Goal: Transaction & Acquisition: Purchase product/service

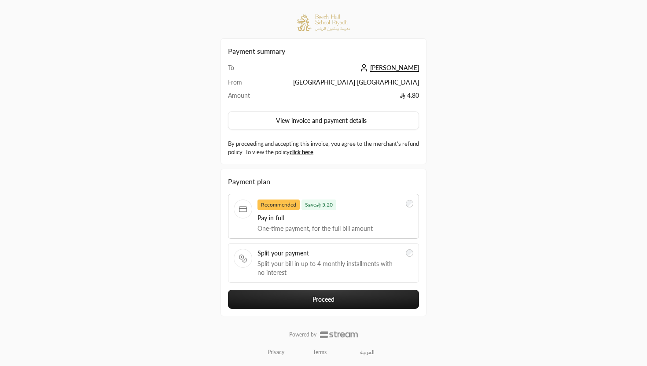
click at [339, 257] on span "Split your payment" at bounding box center [328, 253] width 143 height 9
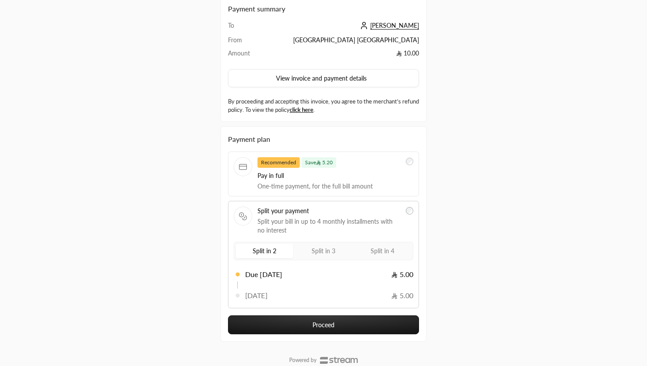
scroll to position [45, 0]
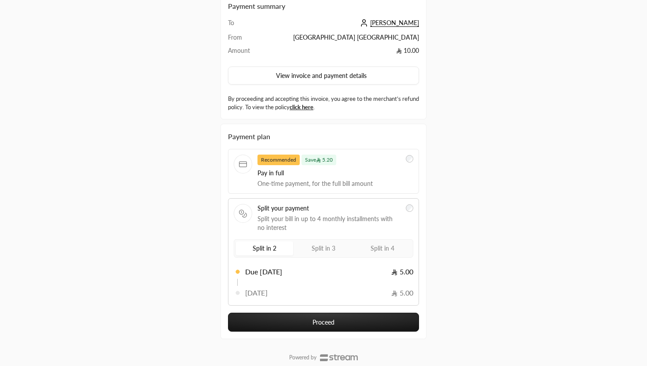
click at [331, 249] on span "Split in 3" at bounding box center [323, 247] width 24 height 7
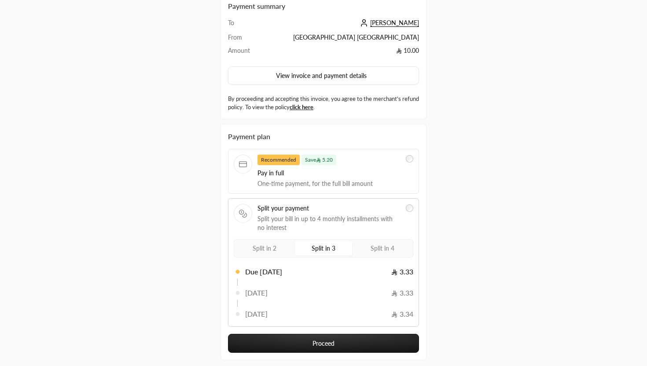
click at [380, 256] on div "Split in 2 Split in 3 Split in 4" at bounding box center [324, 248] width 180 height 18
click at [398, 250] on label "Split in 4" at bounding box center [382, 248] width 57 height 14
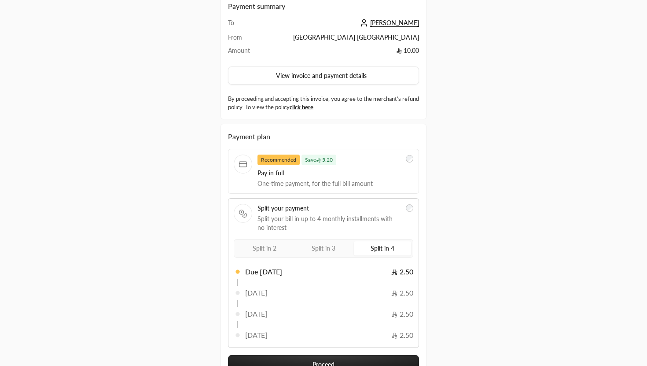
click at [321, 249] on span "Split in 3" at bounding box center [323, 247] width 24 height 7
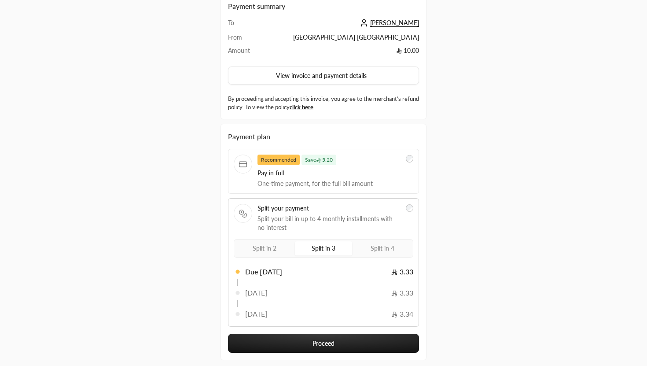
click at [271, 248] on span "Split in 2" at bounding box center [265, 247] width 24 height 7
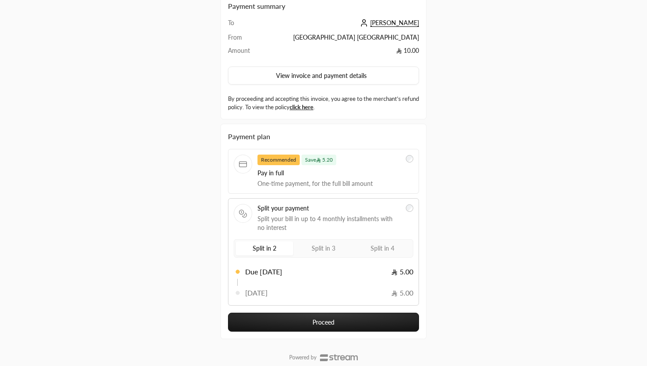
click at [305, 170] on span "Pay in full" at bounding box center [328, 173] width 143 height 9
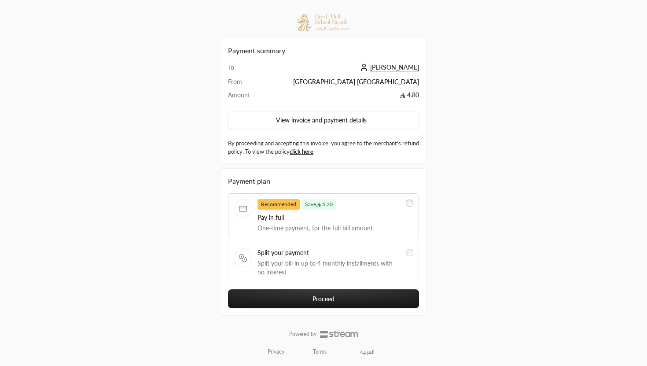
scroll to position [0, 0]
click at [352, 263] on span "Split your bill in up to 4 monthly installments with no interest" at bounding box center [328, 268] width 143 height 18
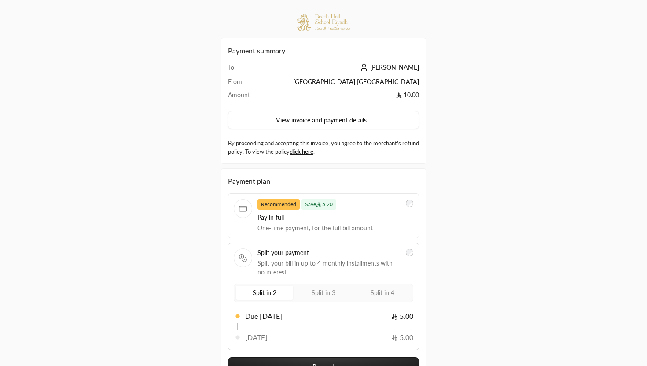
click at [389, 204] on div "Recommended Save 5.20" at bounding box center [328, 204] width 143 height 11
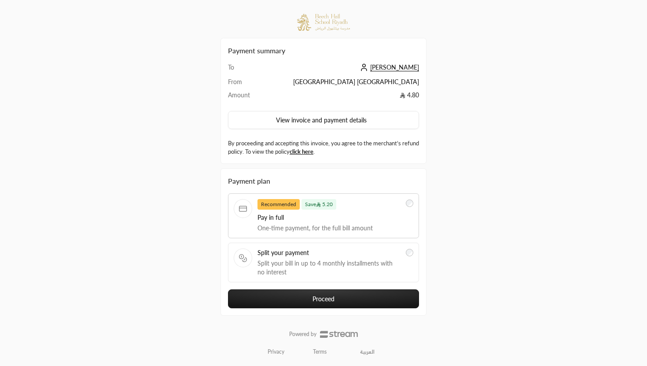
click at [368, 248] on span "Split your payment" at bounding box center [328, 252] width 143 height 9
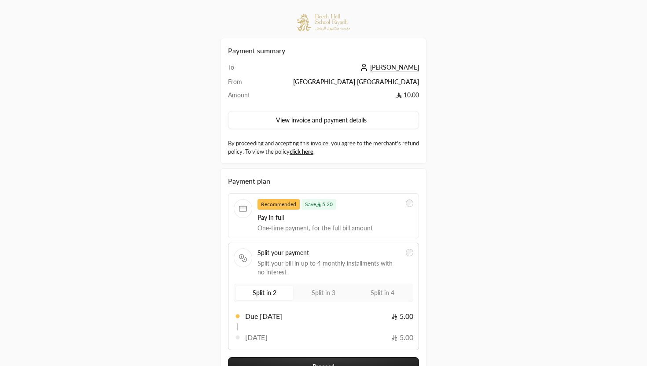
click at [385, 227] on span "One-time payment, for the full bill amount" at bounding box center [328, 228] width 143 height 9
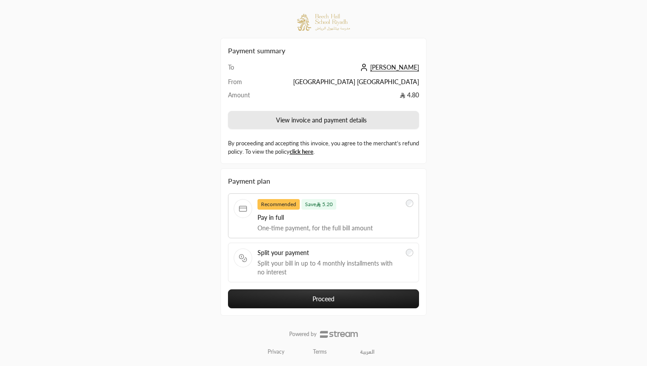
click at [374, 117] on button "View invoice and payment details" at bounding box center [323, 120] width 191 height 18
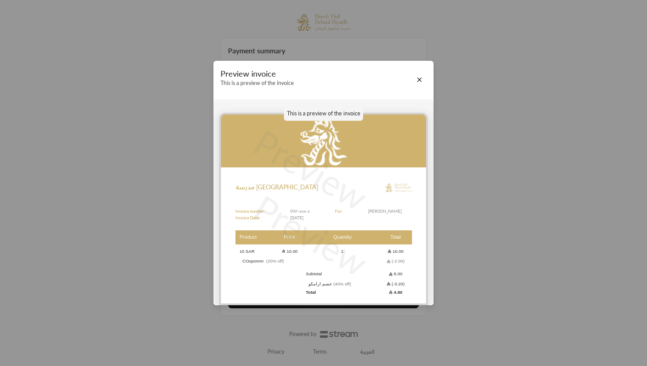
click at [442, 121] on div "Preview invoice This is a preview of the invoice This is a preview of the invoi…" at bounding box center [323, 183] width 647 height 366
click at [377, 143] on img at bounding box center [323, 140] width 205 height 53
click at [421, 77] on button "Close" at bounding box center [419, 80] width 10 height 10
